Goal: Task Accomplishment & Management: Manage account settings

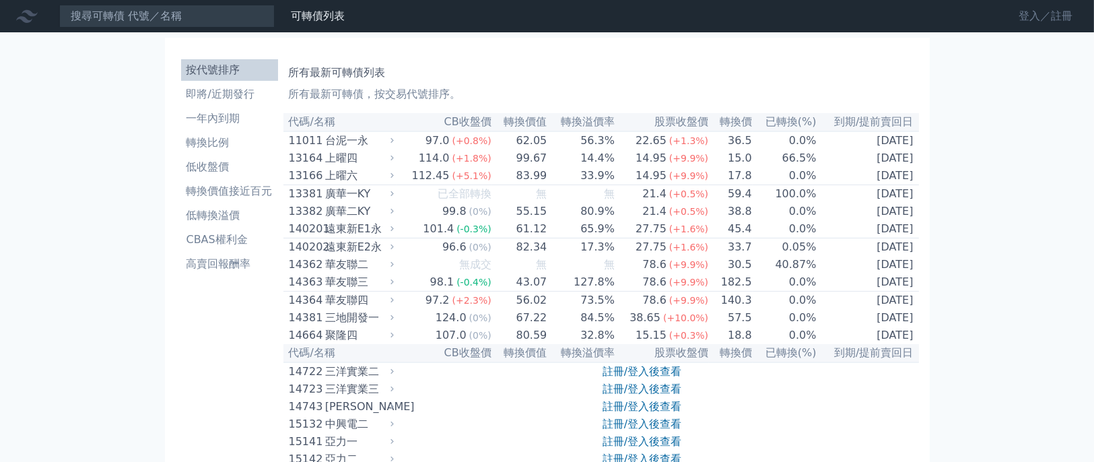
click at [1028, 16] on link "登入／註冊" at bounding box center [1045, 16] width 75 height 22
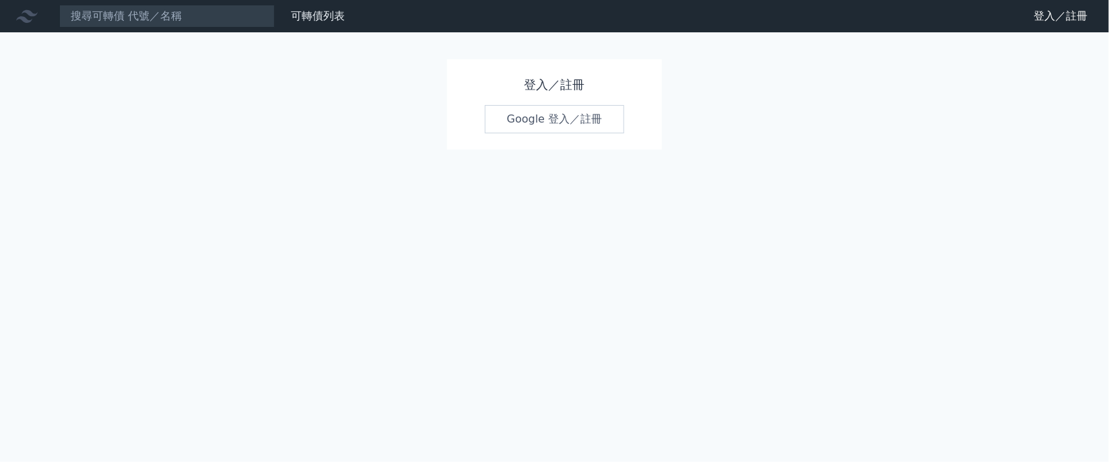
click at [574, 120] on link "Google 登入／註冊" at bounding box center [555, 119] width 140 height 28
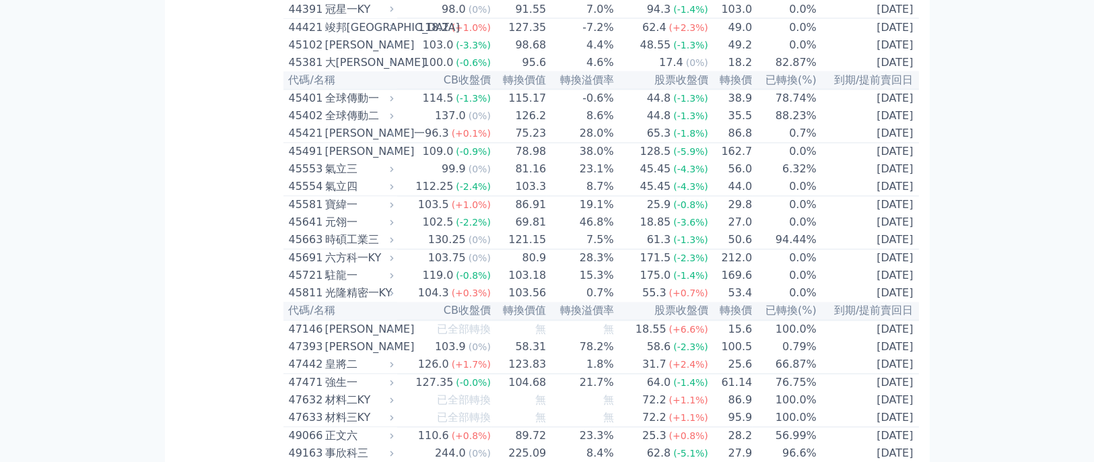
scroll to position [3715, 0]
